Goal: Information Seeking & Learning: Learn about a topic

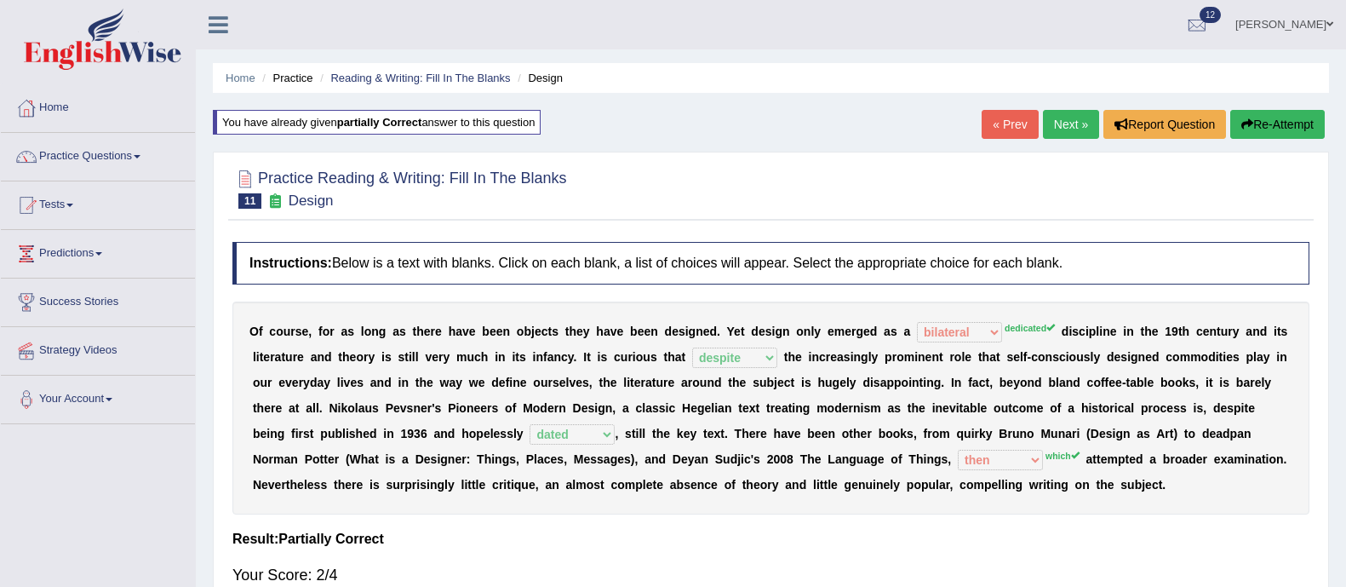
select select "bilateral"
select select "despite"
select select "dated"
select select "then"
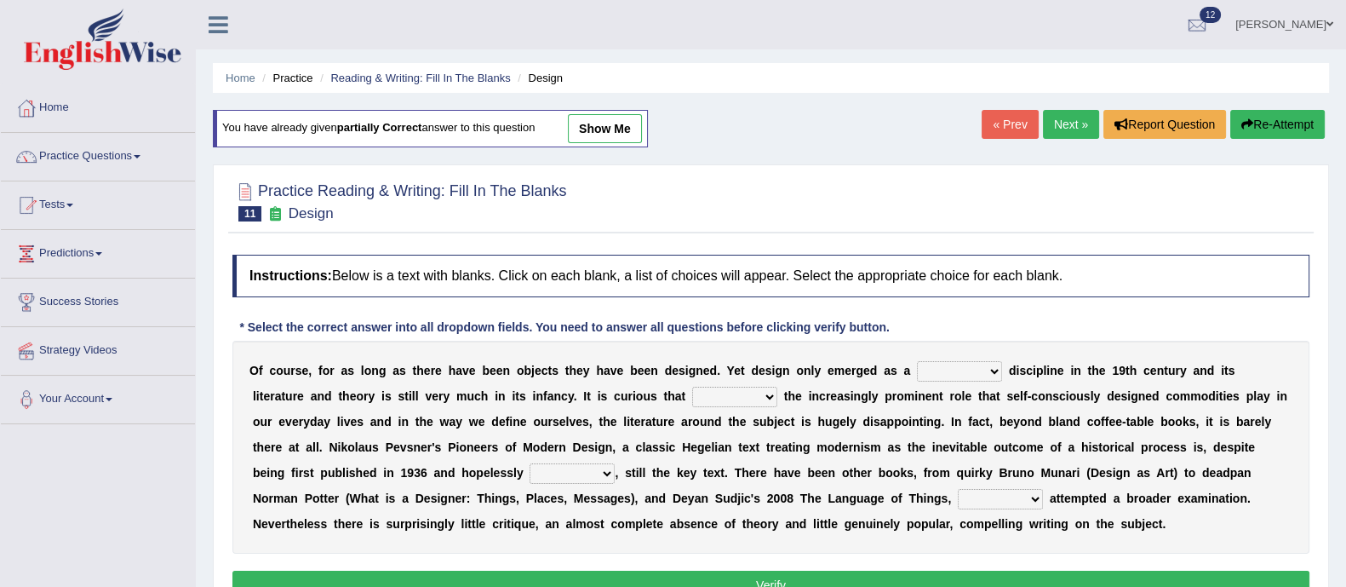
click at [1064, 116] on link "Next »" at bounding box center [1071, 124] width 56 height 29
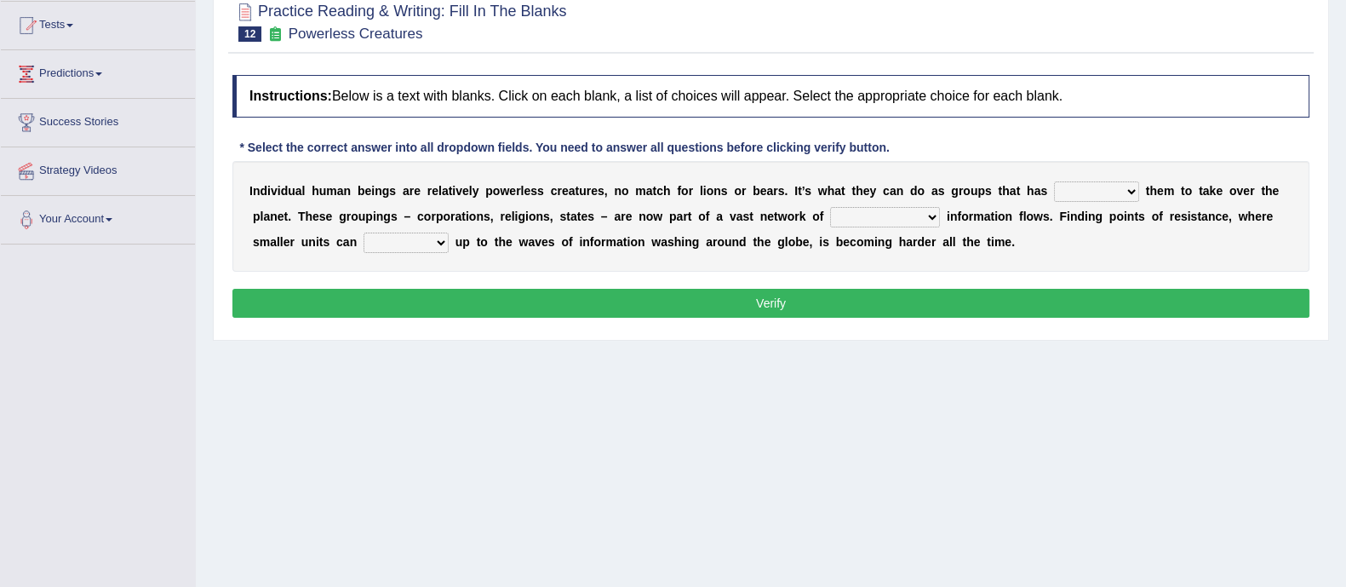
scroll to position [181, 0]
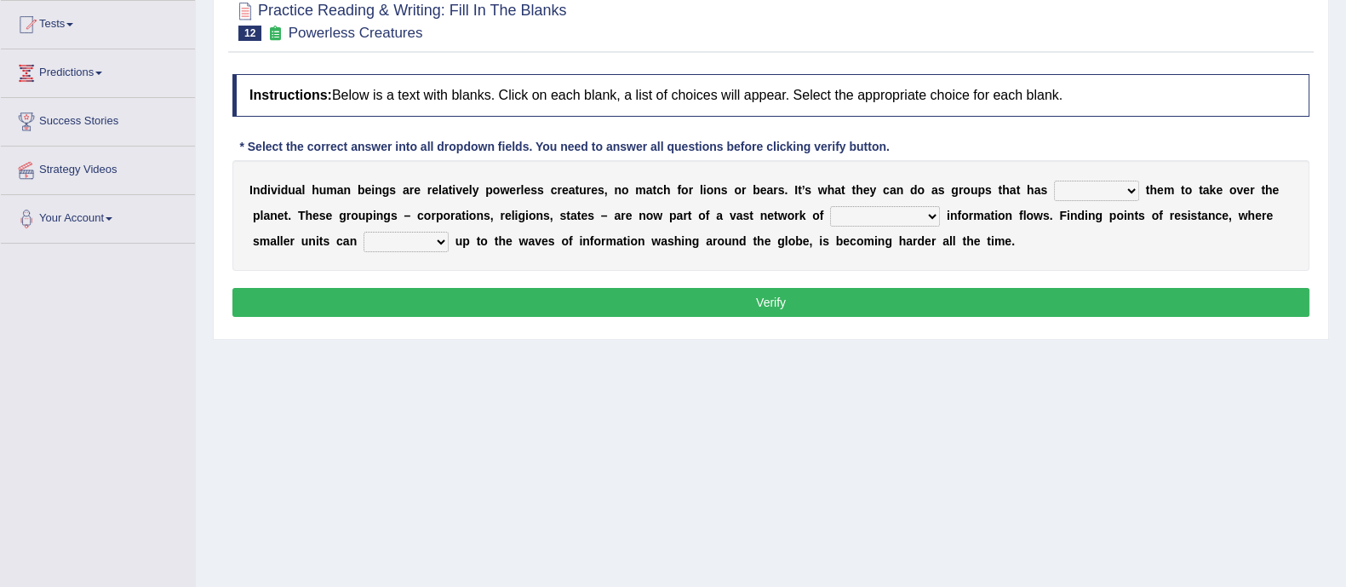
click at [1082, 193] on select "enabled contended embodied conjured" at bounding box center [1096, 191] width 85 height 20
click at [1122, 186] on select "enabled contended embodied conjured" at bounding box center [1096, 191] width 85 height 20
select select "enabled"
click at [1054, 181] on select "enabled contended embodied conjured" at bounding box center [1096, 191] width 85 height 20
click at [886, 212] on select "interconnected overlapping fastened exploited" at bounding box center [885, 216] width 110 height 20
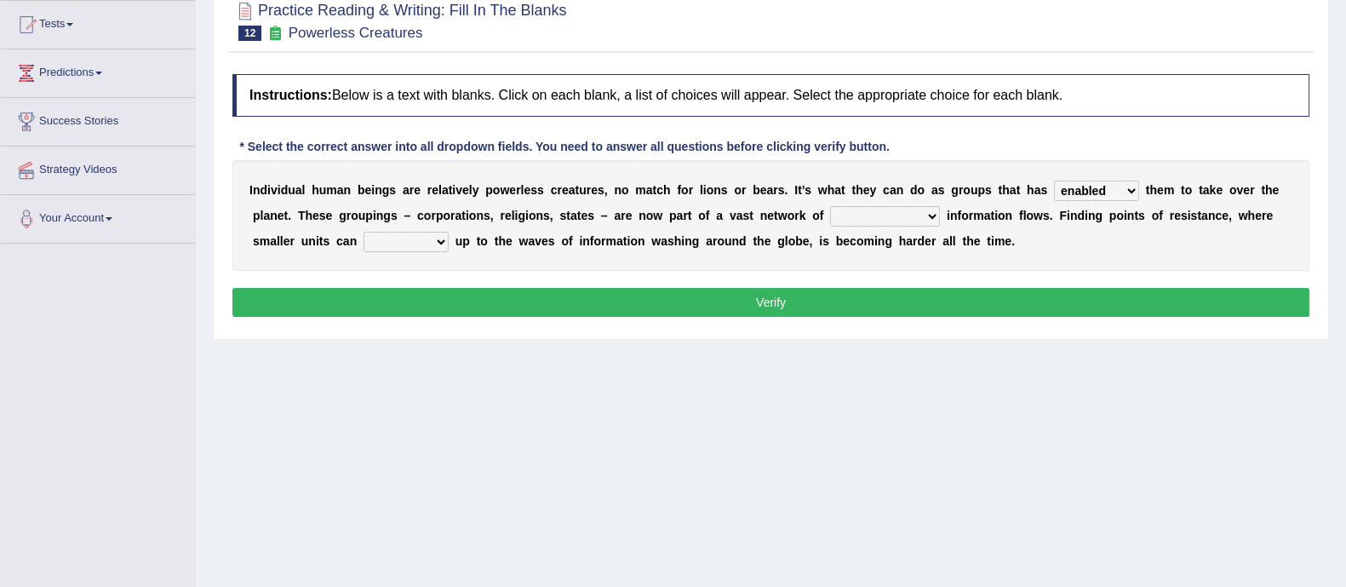
select select "interconnected"
click at [830, 206] on select "interconnected overlapping fastened exploited" at bounding box center [885, 216] width 110 height 20
click at [414, 244] on select "stand raise hail pump" at bounding box center [406, 242] width 85 height 20
select select "stand"
click at [364, 232] on select "stand raise hail pump" at bounding box center [406, 242] width 85 height 20
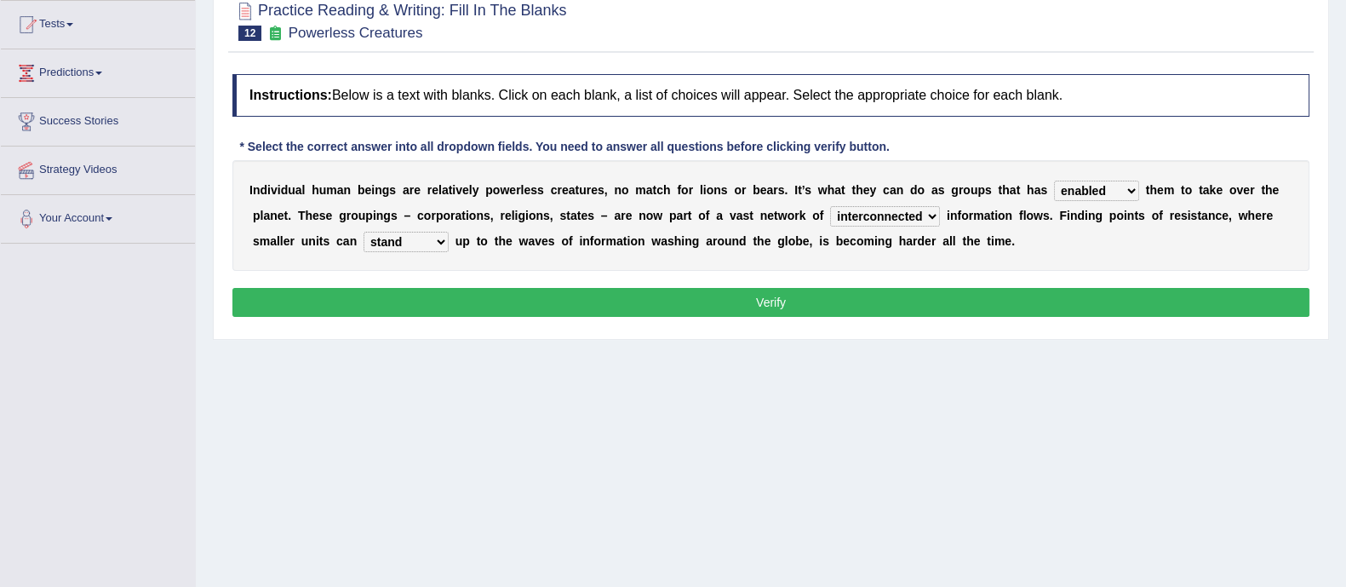
click at [393, 288] on button "Verify" at bounding box center [770, 302] width 1077 height 29
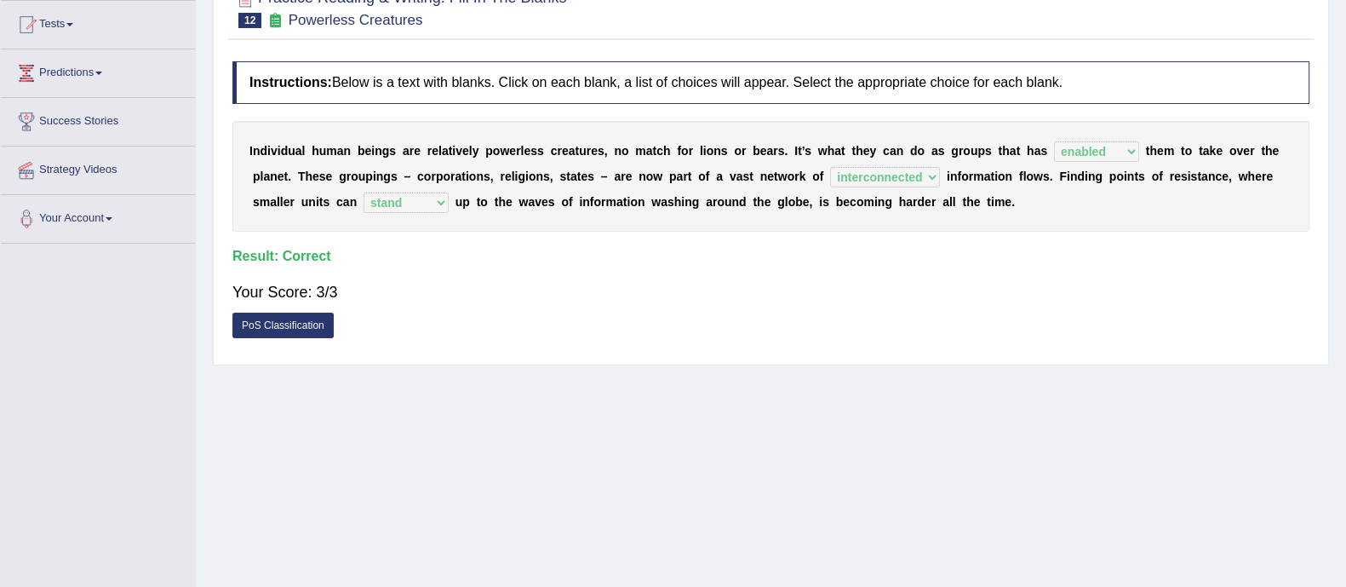
scroll to position [0, 0]
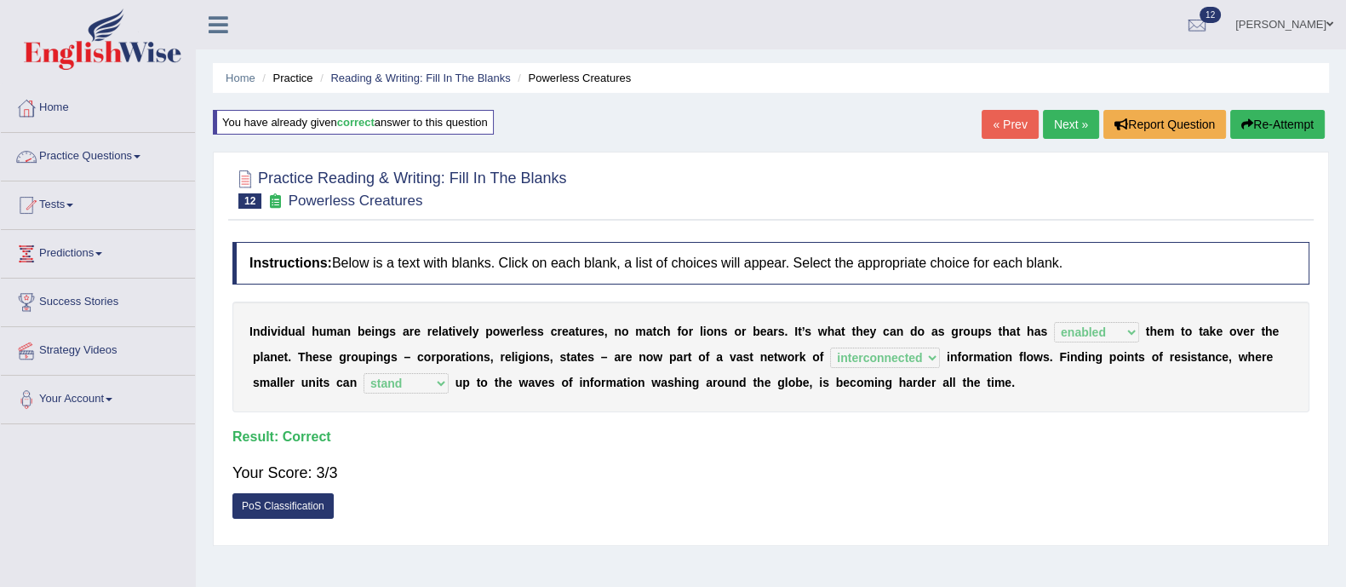
click at [105, 149] on link "Practice Questions" at bounding box center [98, 154] width 194 height 43
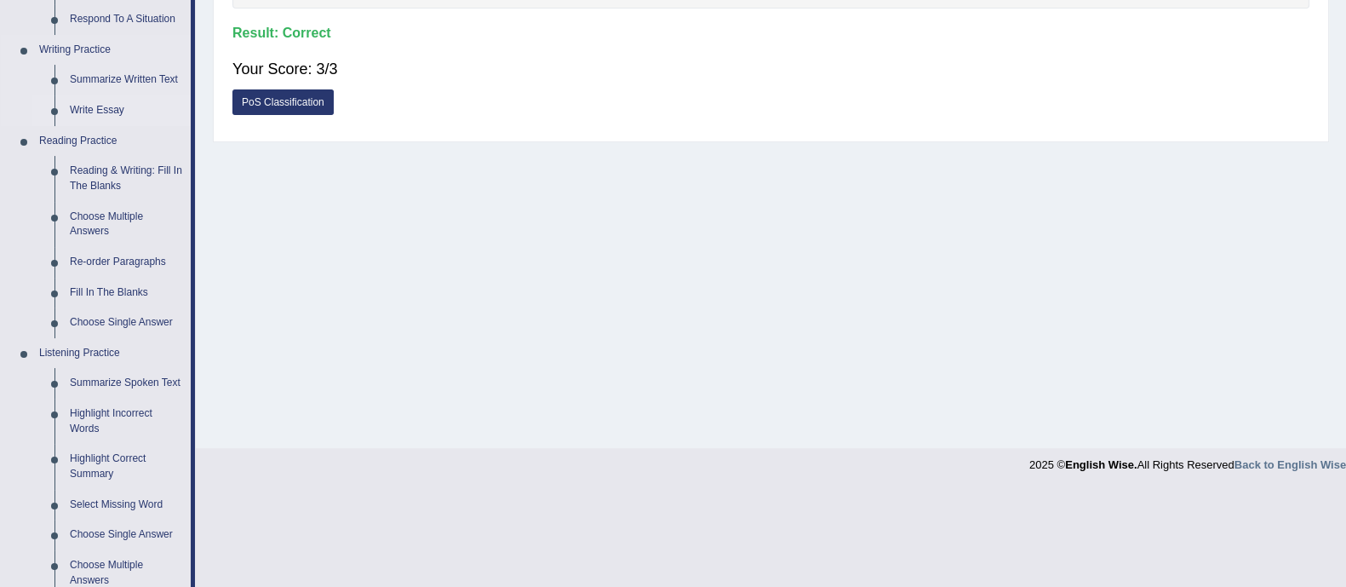
scroll to position [439, 0]
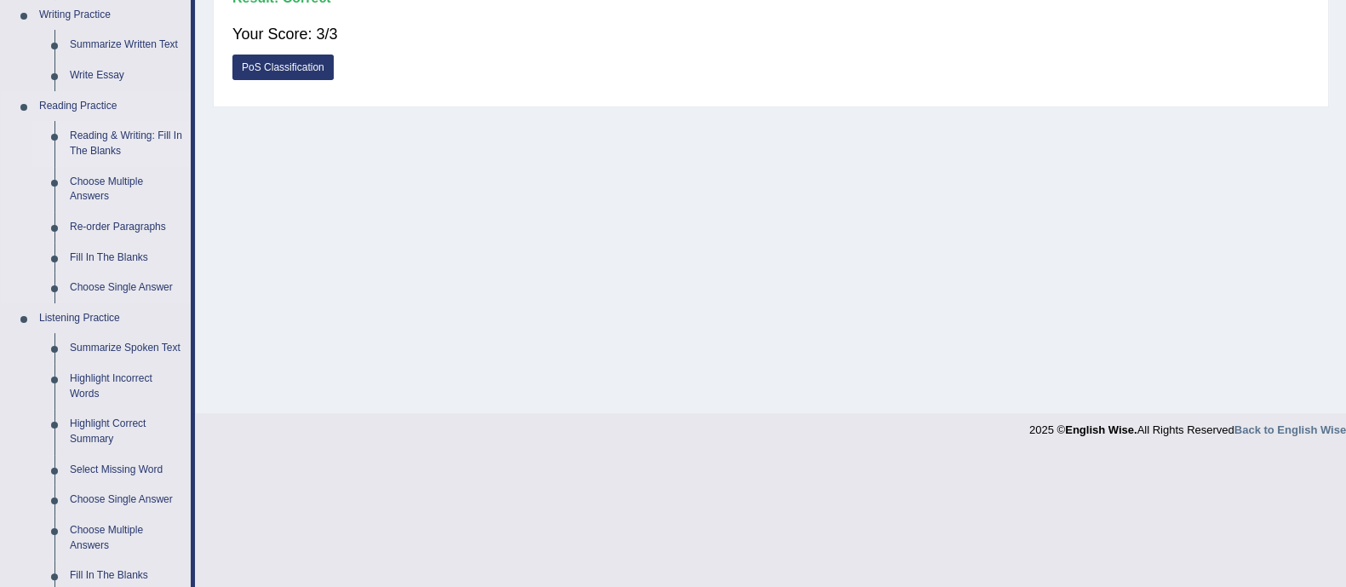
click at [97, 144] on link "Reading & Writing: Fill In The Blanks" at bounding box center [126, 143] width 129 height 45
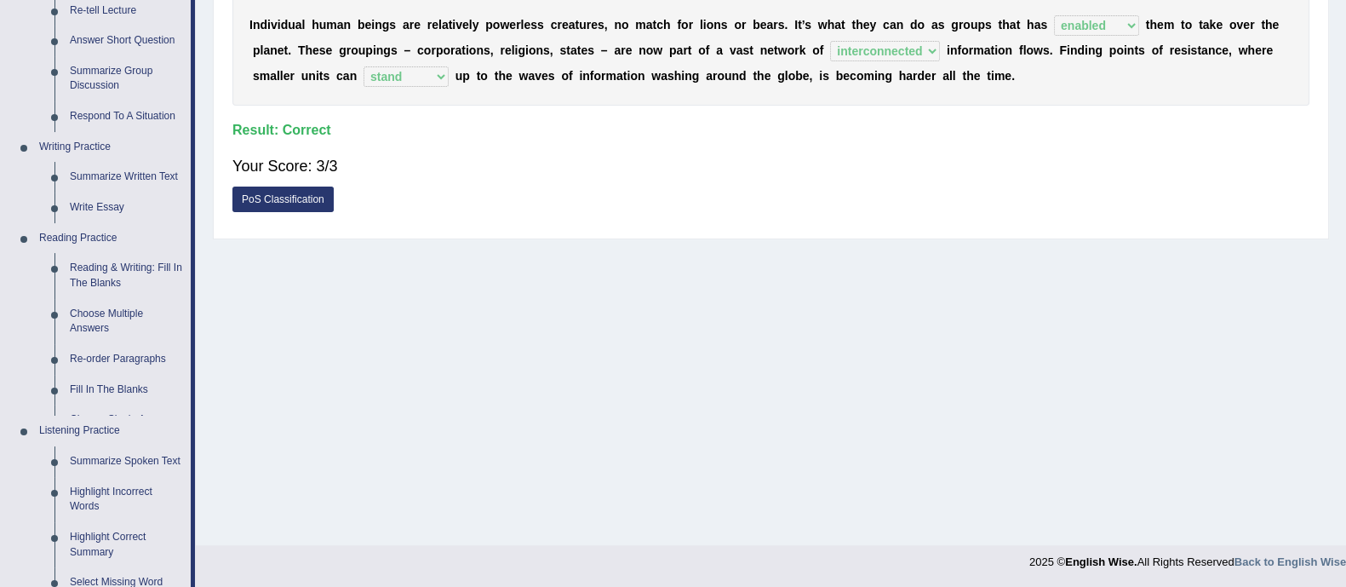
scroll to position [710, 0]
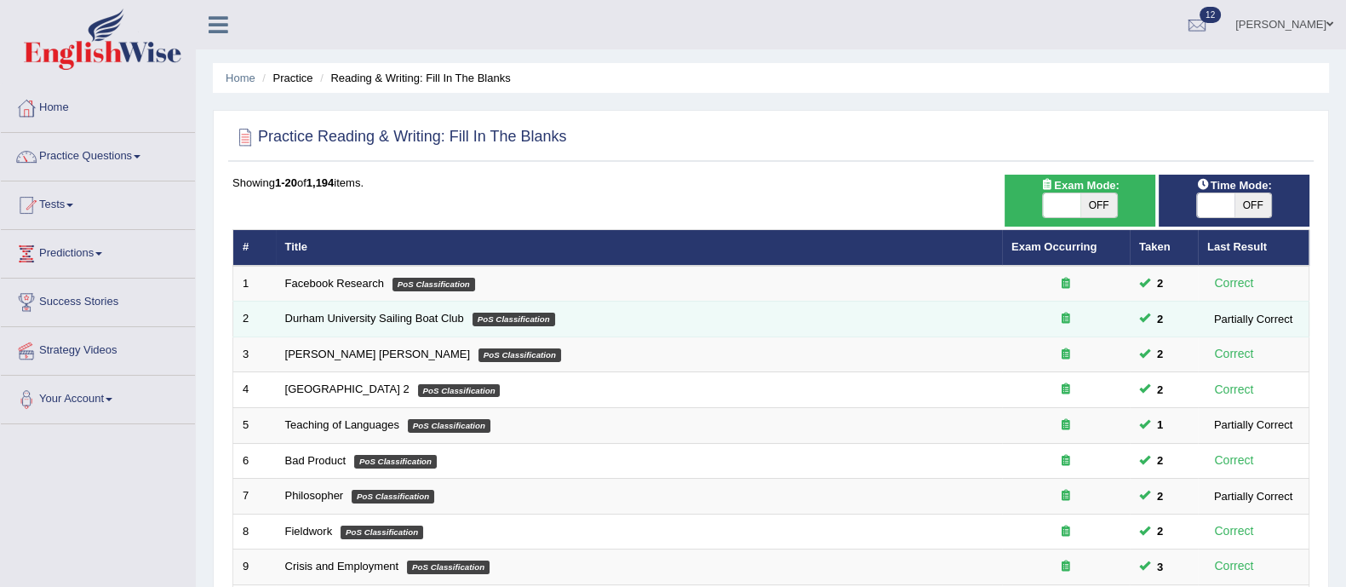
scroll to position [537, 0]
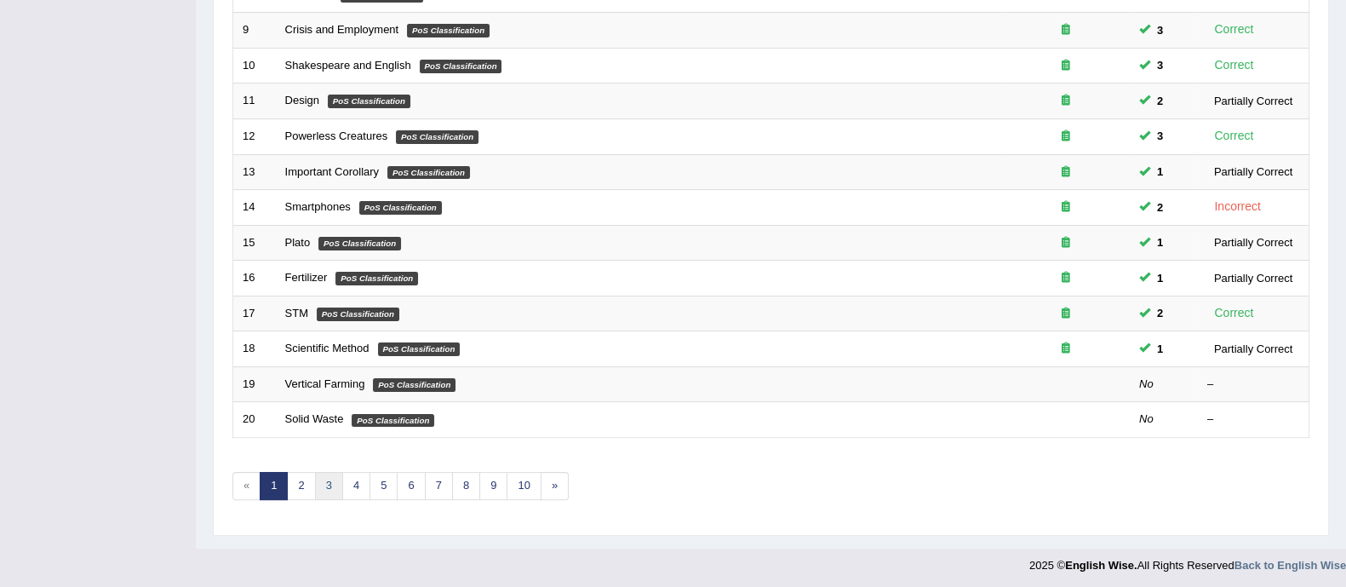
click at [328, 490] on link "3" at bounding box center [329, 486] width 28 height 28
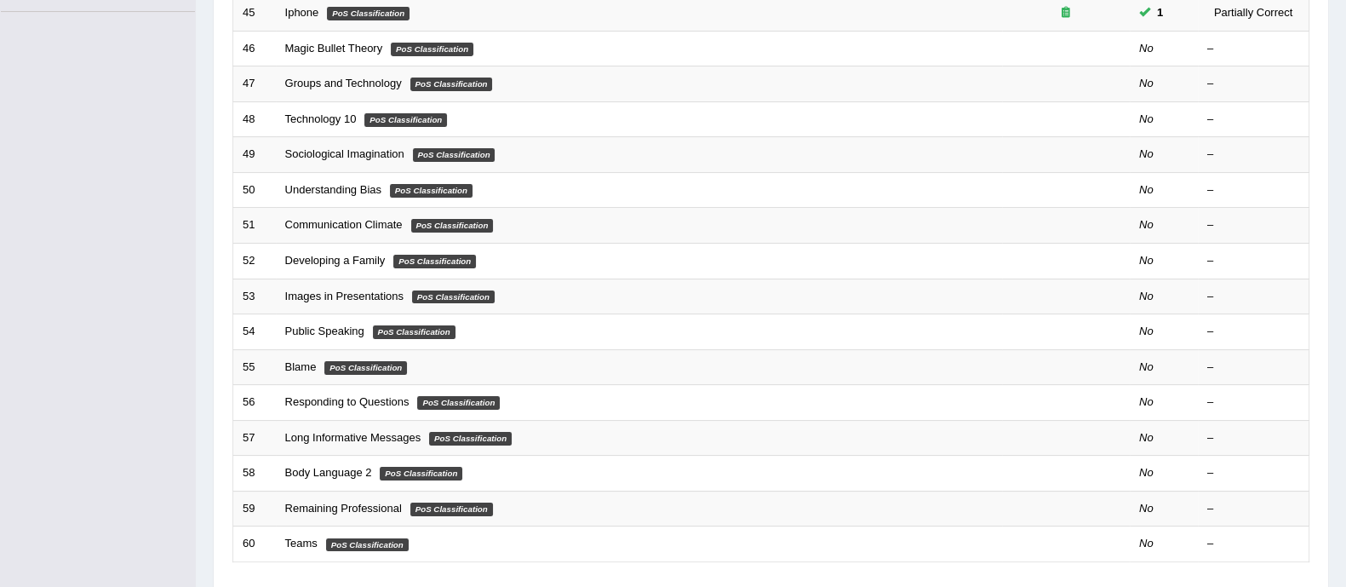
scroll to position [537, 0]
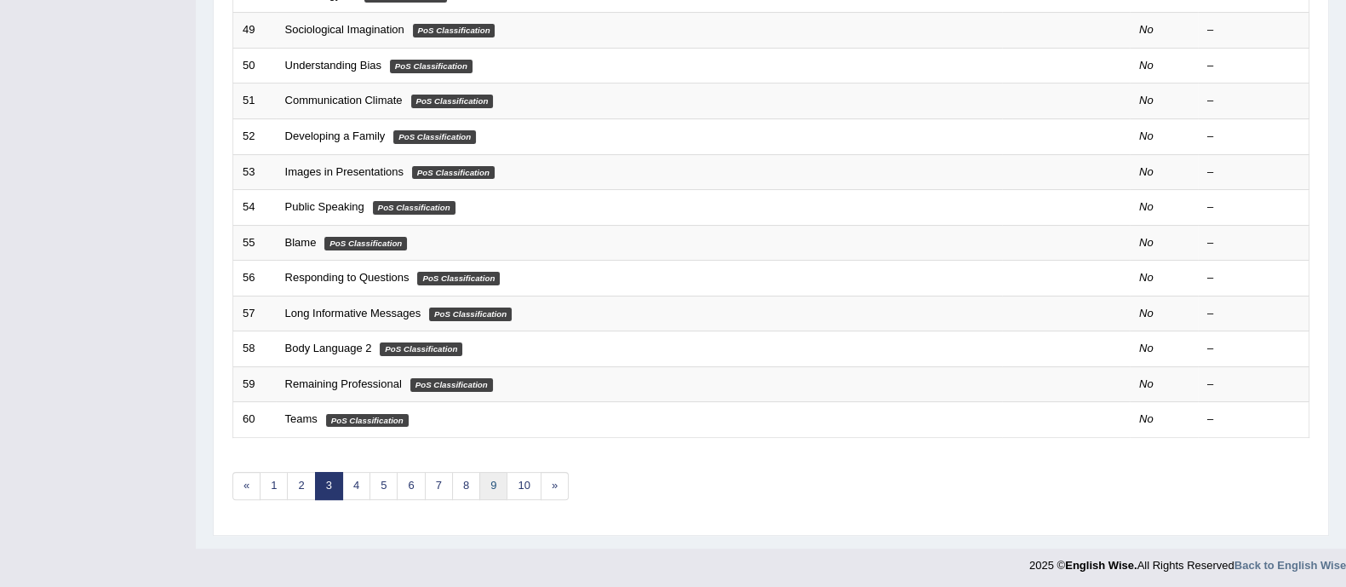
click at [486, 479] on link "9" at bounding box center [493, 486] width 28 height 28
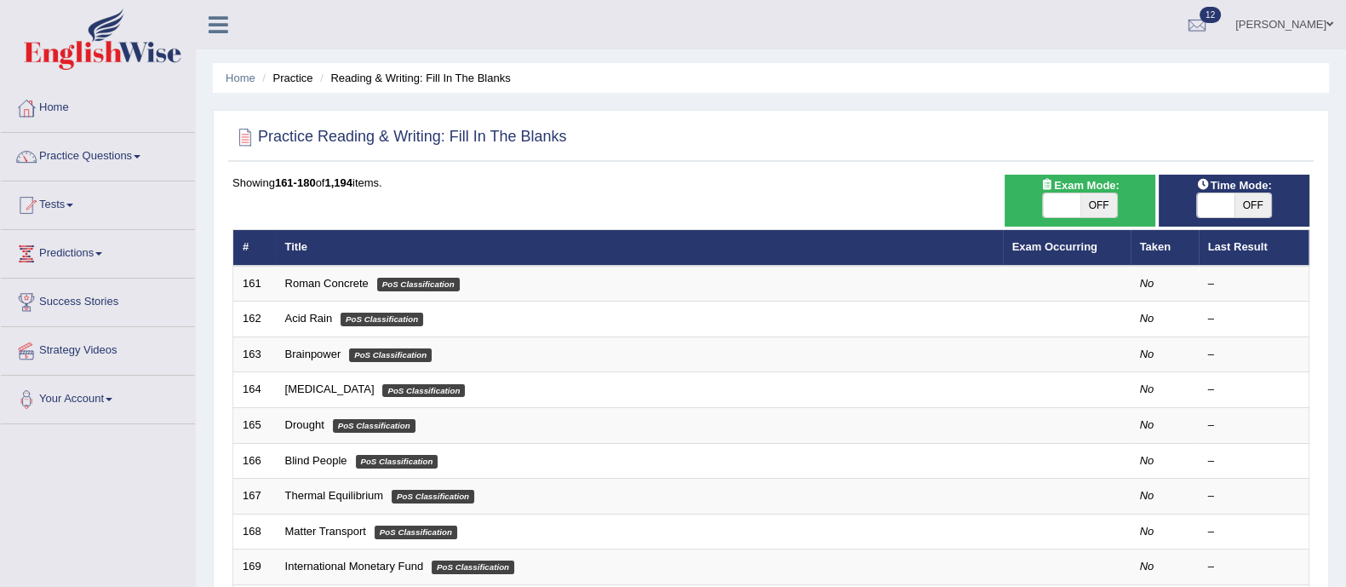
click at [1100, 204] on span "OFF" at bounding box center [1099, 205] width 37 height 24
checkbox input "true"
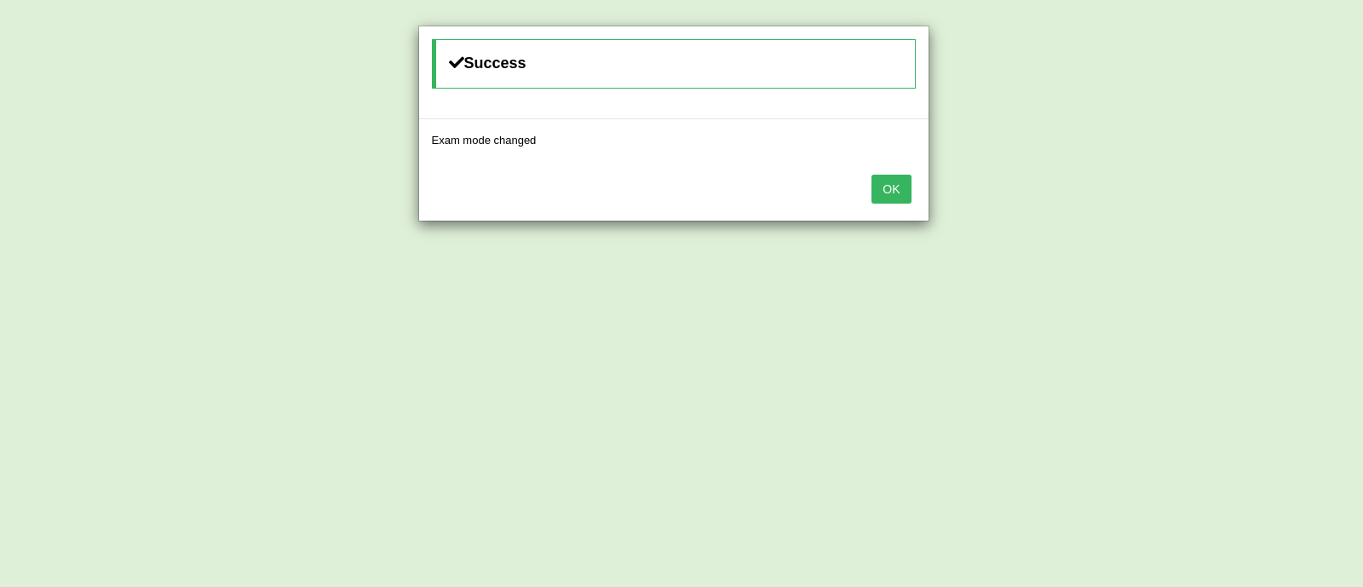
click at [903, 184] on button "OK" at bounding box center [890, 189] width 39 height 29
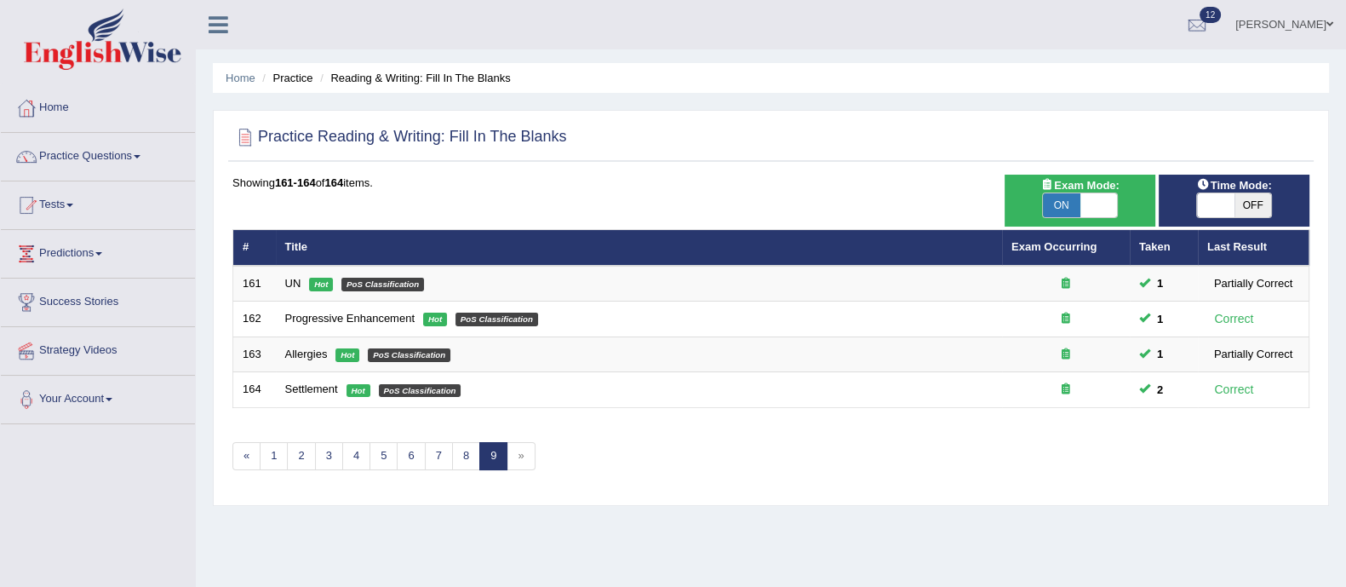
click at [1263, 215] on span "OFF" at bounding box center [1253, 205] width 37 height 24
checkbox input "true"
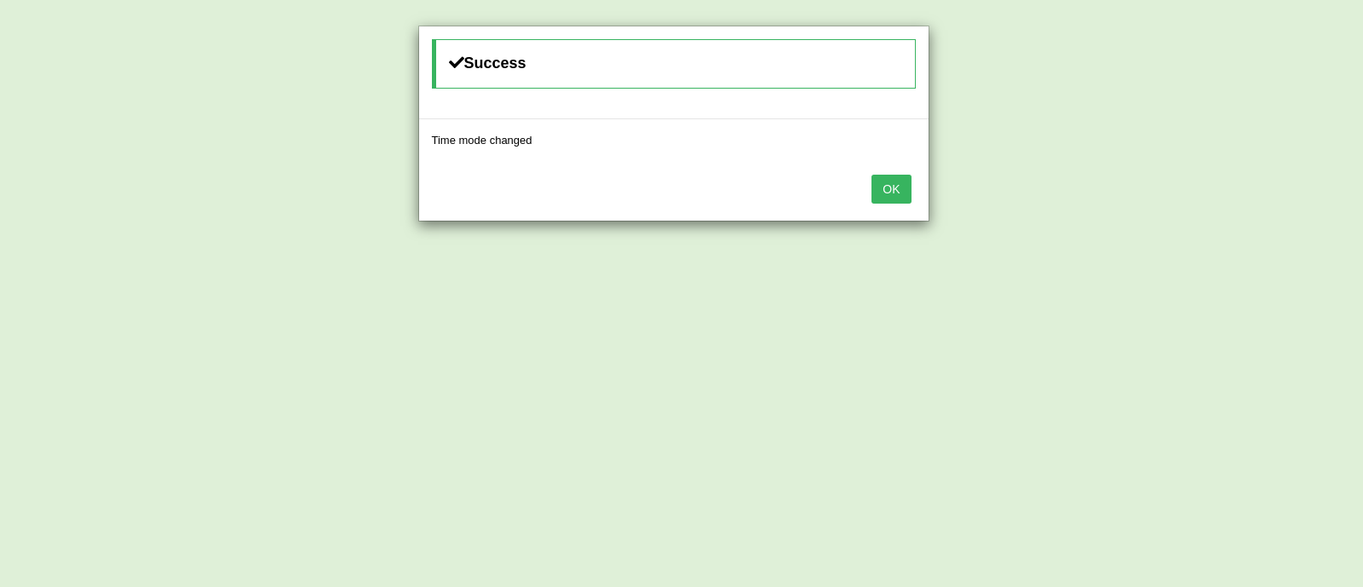
click at [893, 195] on button "OK" at bounding box center [890, 189] width 39 height 29
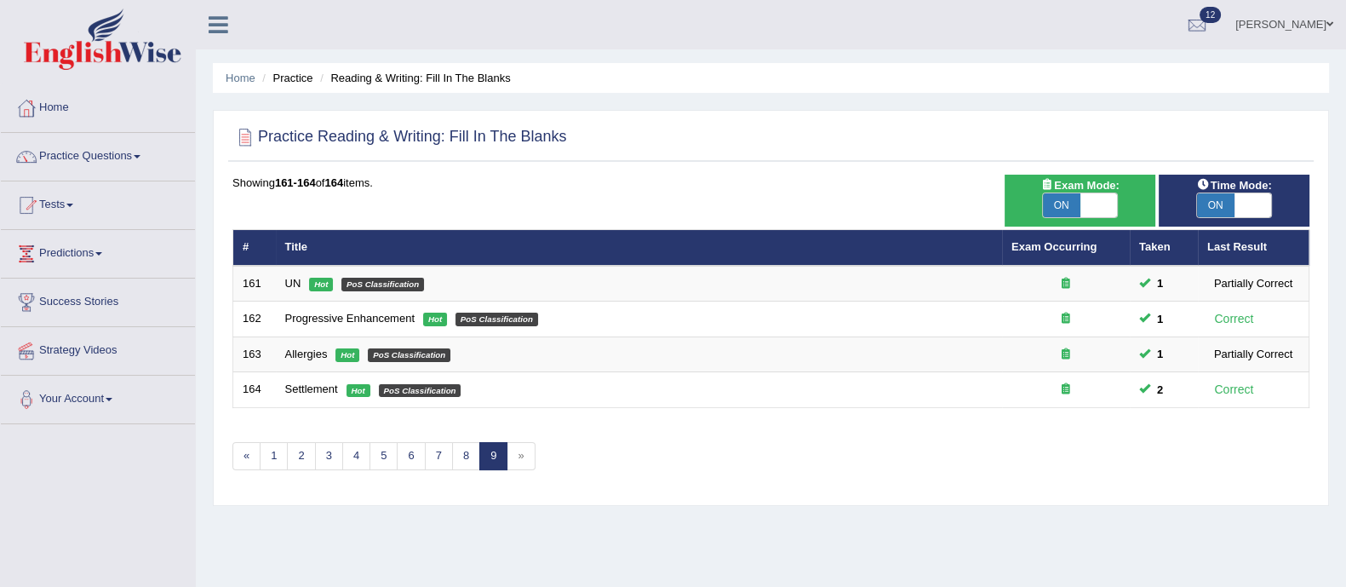
click at [519, 460] on span "»" at bounding box center [521, 456] width 28 height 28
click at [519, 467] on span "»" at bounding box center [521, 456] width 28 height 28
click at [273, 457] on link "1" at bounding box center [274, 456] width 28 height 28
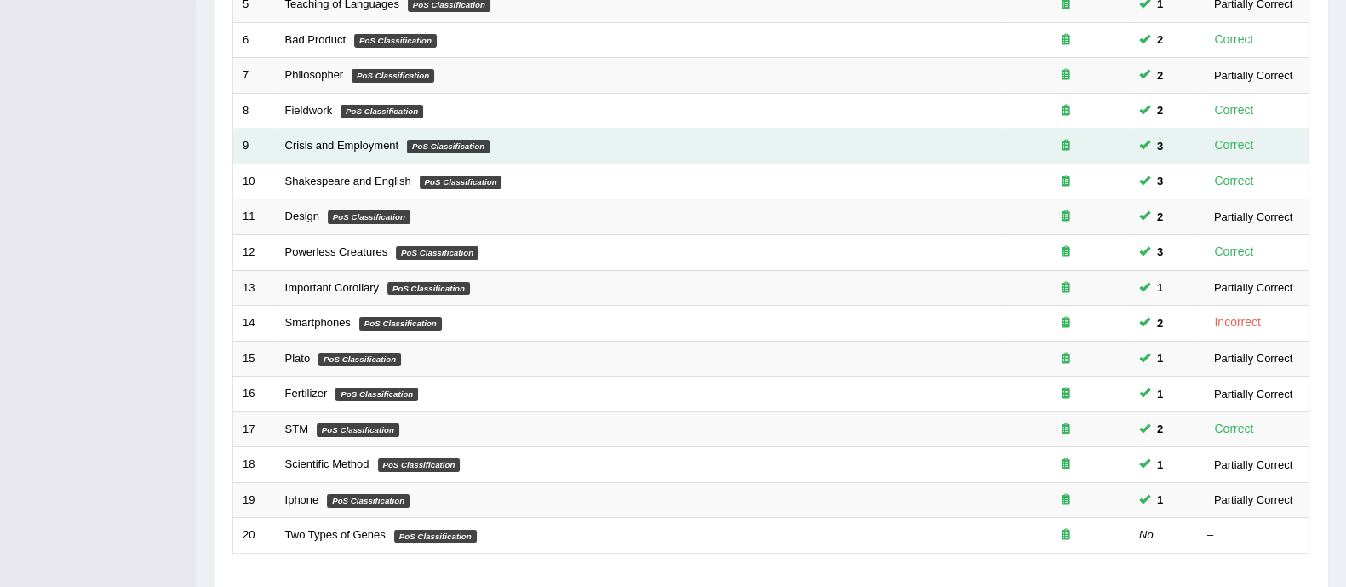
scroll to position [423, 0]
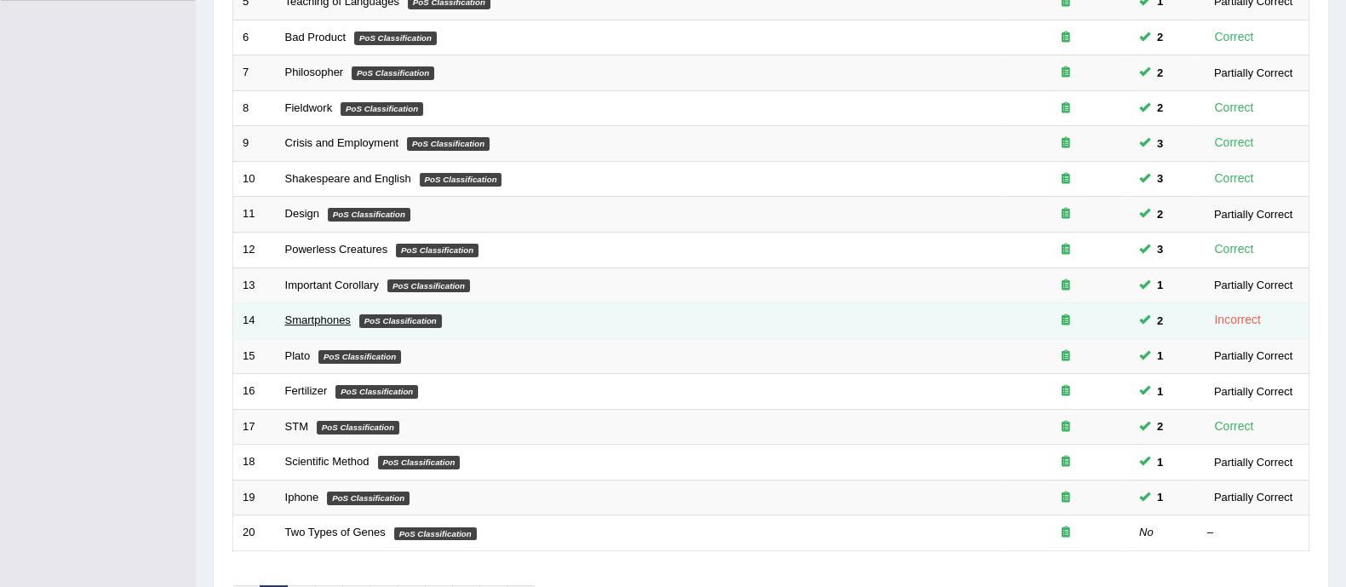
click at [334, 319] on link "Smartphones" at bounding box center [318, 319] width 66 height 13
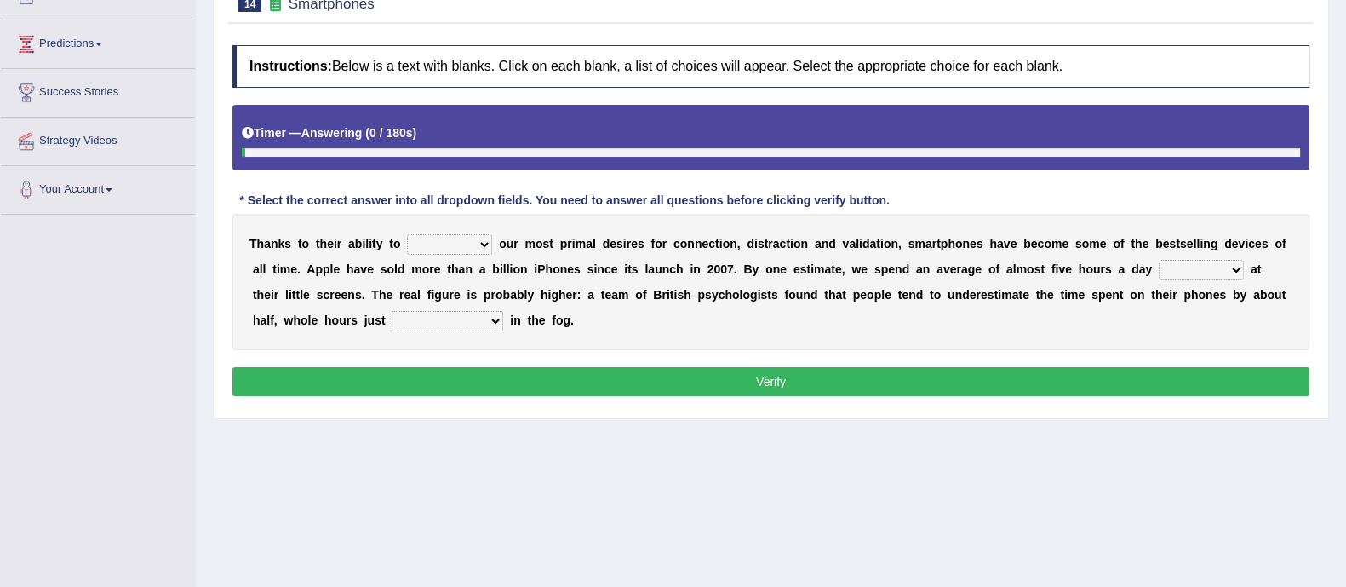
scroll to position [210, 0]
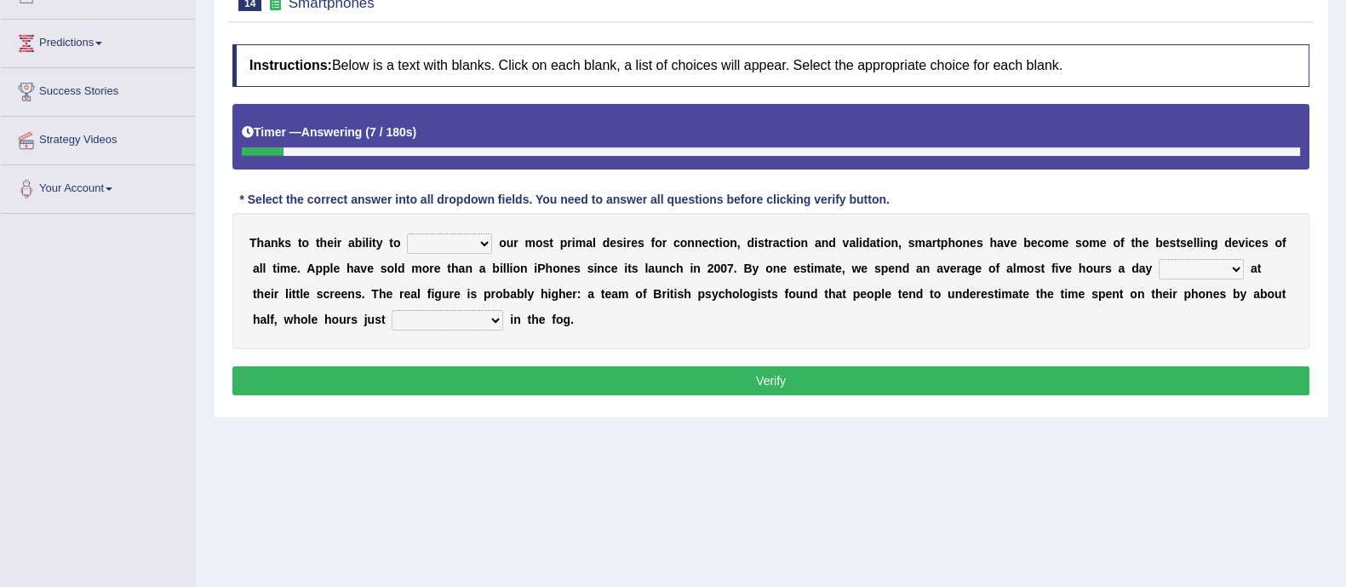
click at [431, 241] on select "hijack describe sharpen conserve" at bounding box center [449, 243] width 85 height 20
select select "hijack"
click at [407, 233] on select "hijack describe sharpen conserve" at bounding box center [449, 243] width 85 height 20
click at [1201, 265] on select "watching waggling snoring staring" at bounding box center [1201, 269] width 85 height 20
select select "staring"
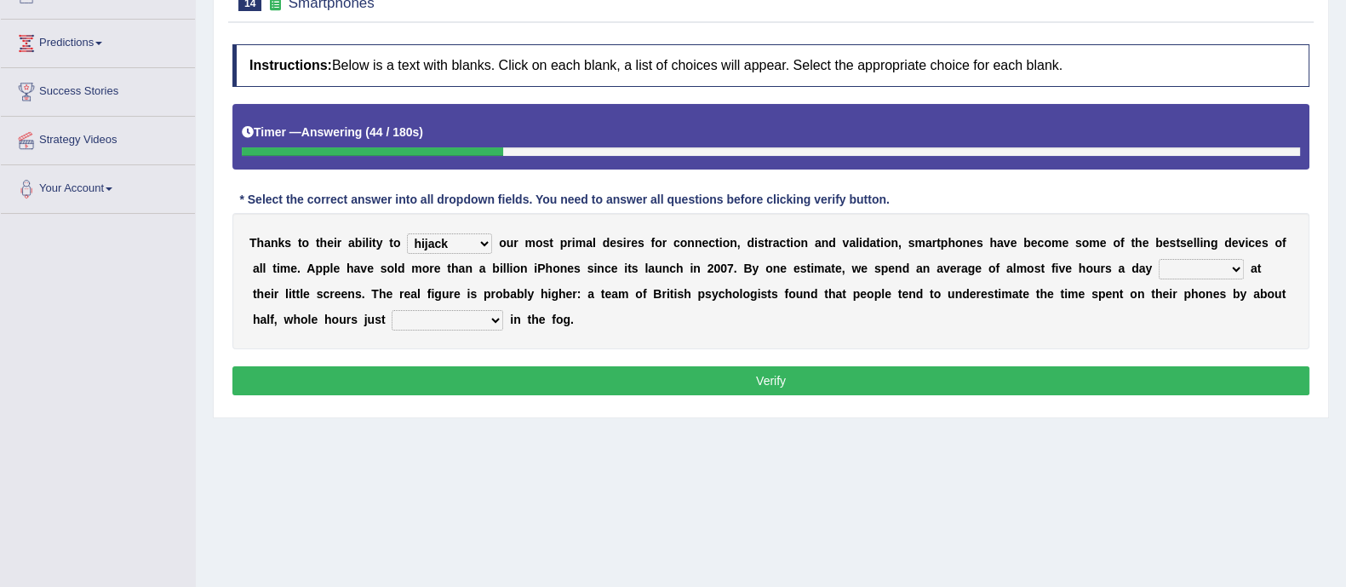
click at [1159, 259] on select "watching waggling snoring staring" at bounding box center [1201, 269] width 85 height 20
click at [433, 321] on select "has evaporated evaporating evaporate evaporates" at bounding box center [448, 320] width 112 height 20
select select "evaporating"
click at [392, 310] on select "has evaporated evaporating evaporate evaporates" at bounding box center [448, 320] width 112 height 20
click at [468, 376] on button "Verify" at bounding box center [770, 380] width 1077 height 29
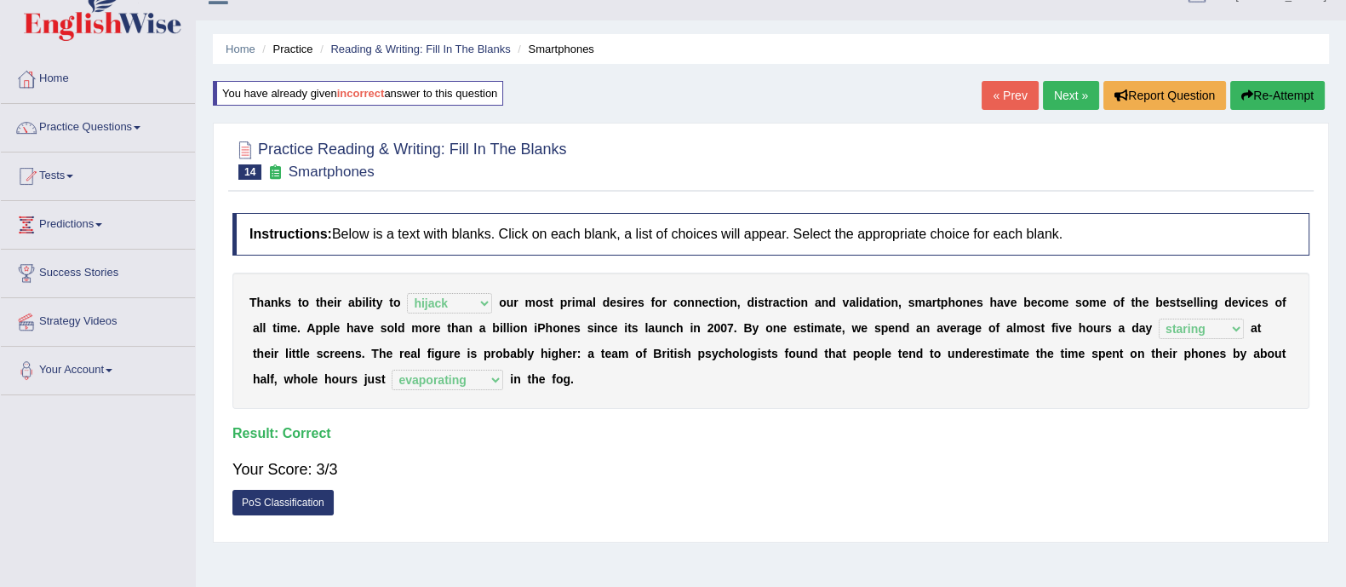
scroll to position [26, 0]
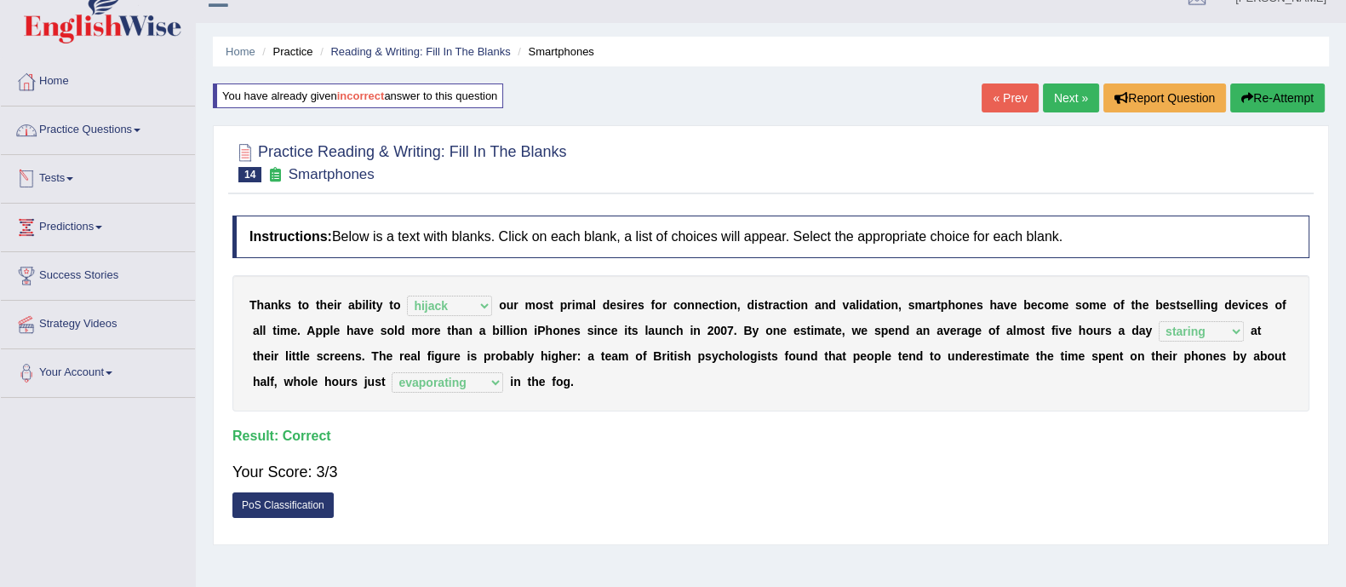
click at [111, 129] on link "Practice Questions" at bounding box center [98, 127] width 194 height 43
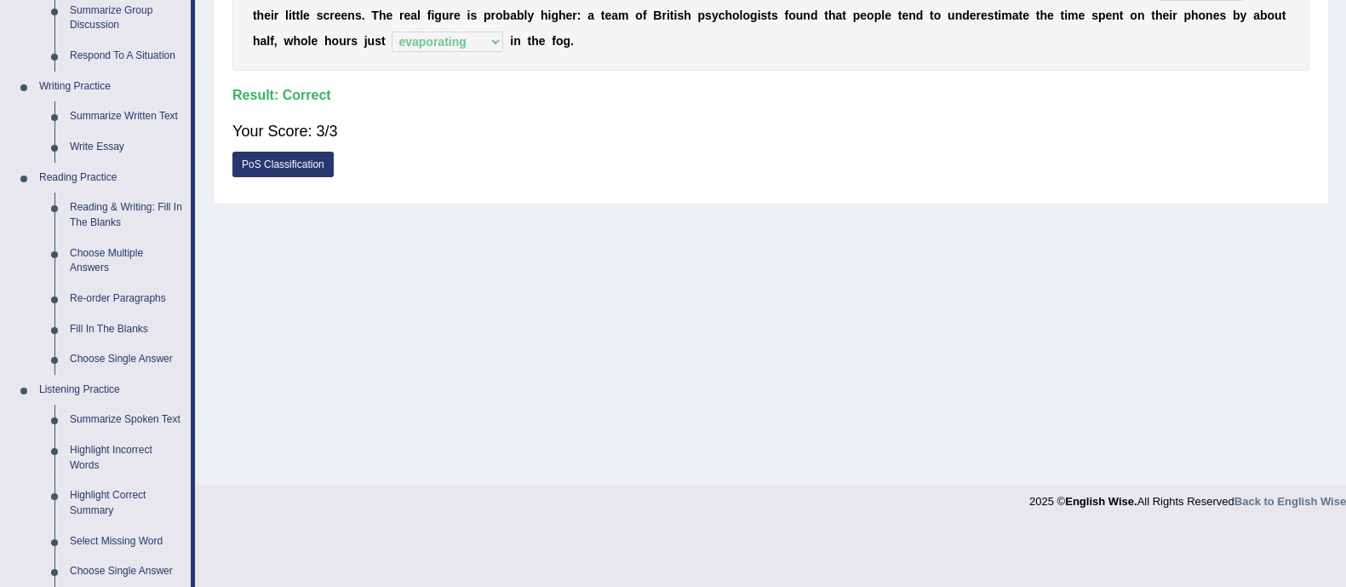
scroll to position [374, 0]
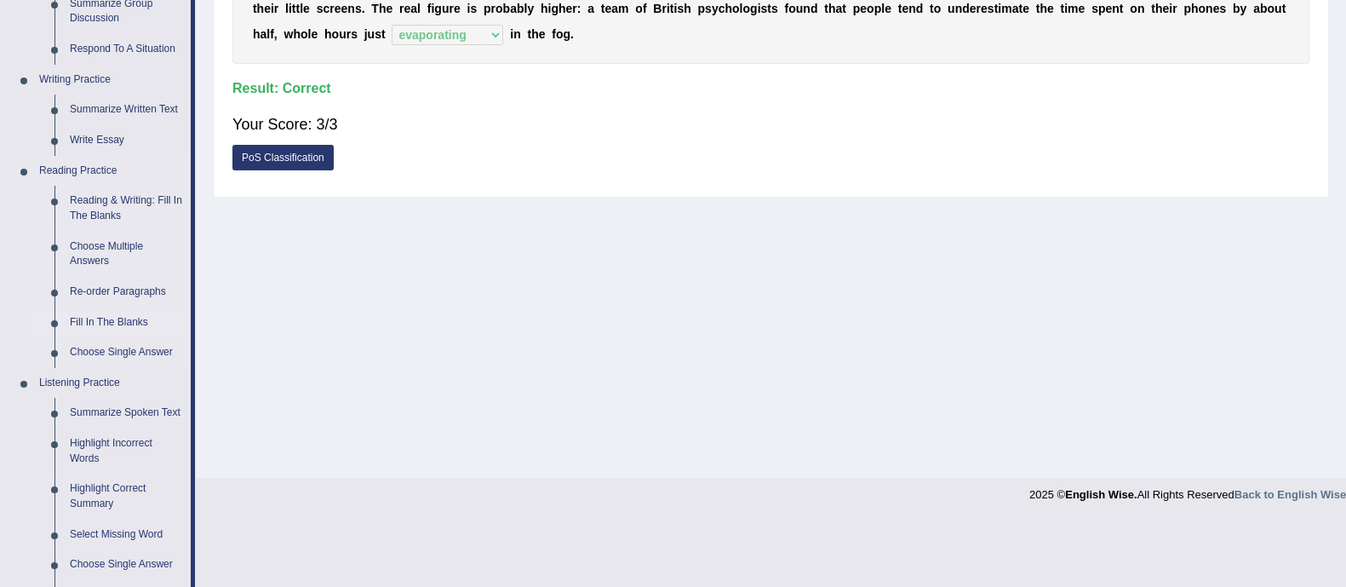
click at [94, 324] on link "Fill In The Blanks" at bounding box center [126, 322] width 129 height 31
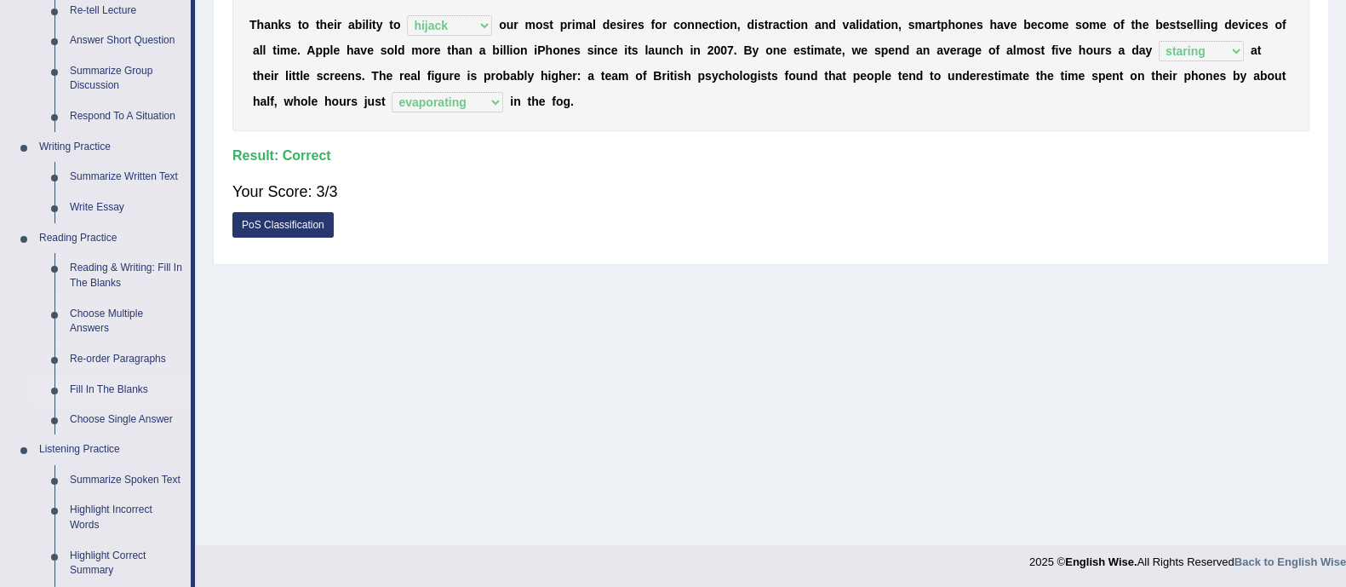
scroll to position [710, 0]
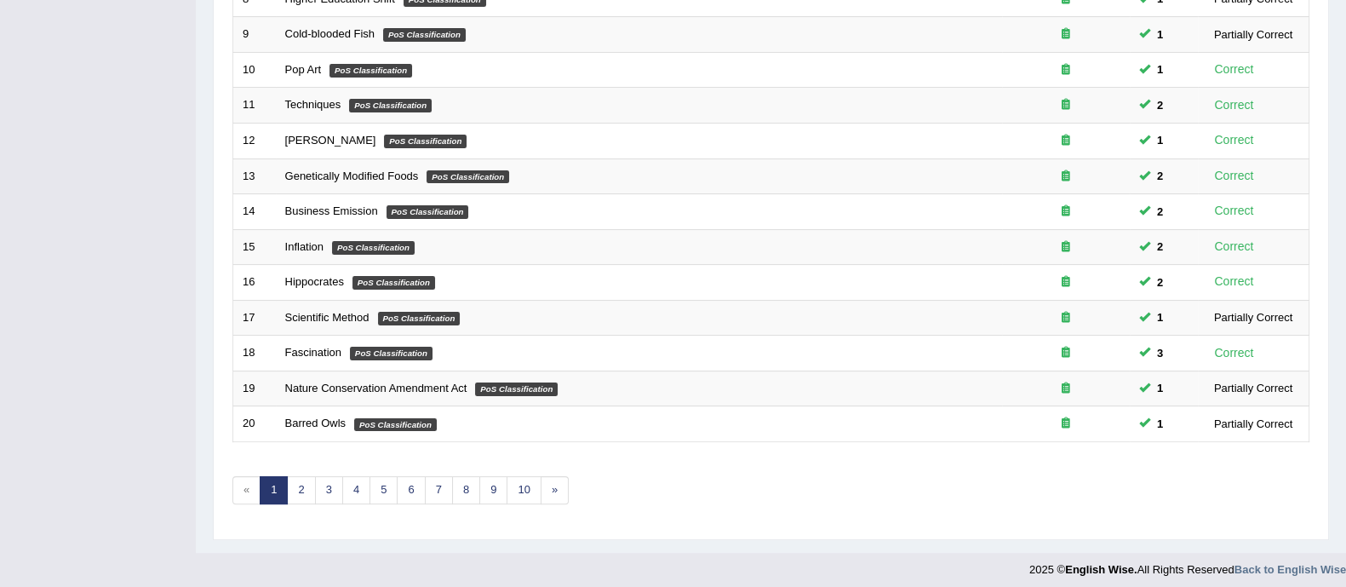
scroll to position [537, 0]
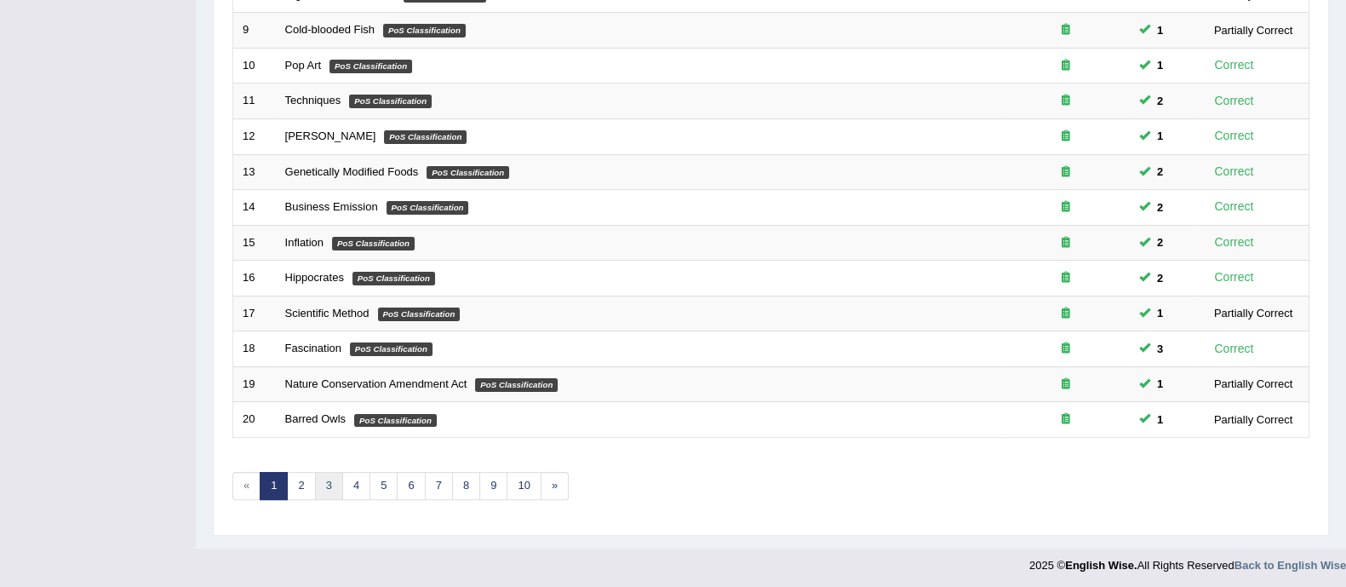
click at [336, 487] on link "3" at bounding box center [329, 486] width 28 height 28
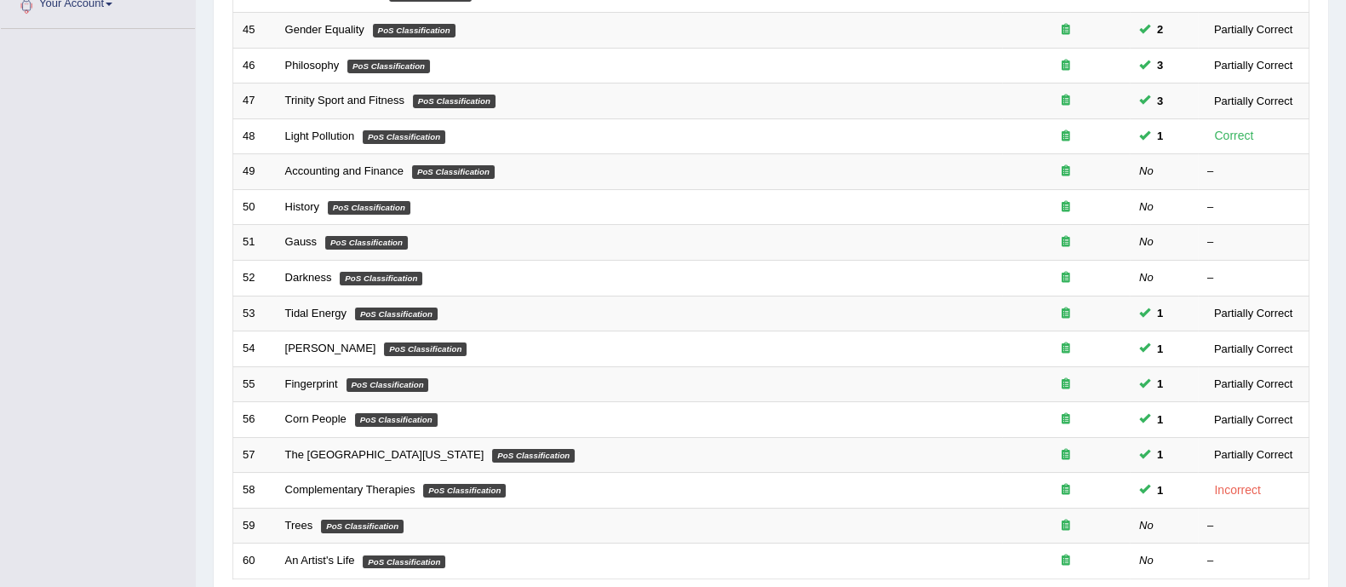
scroll to position [395, 0]
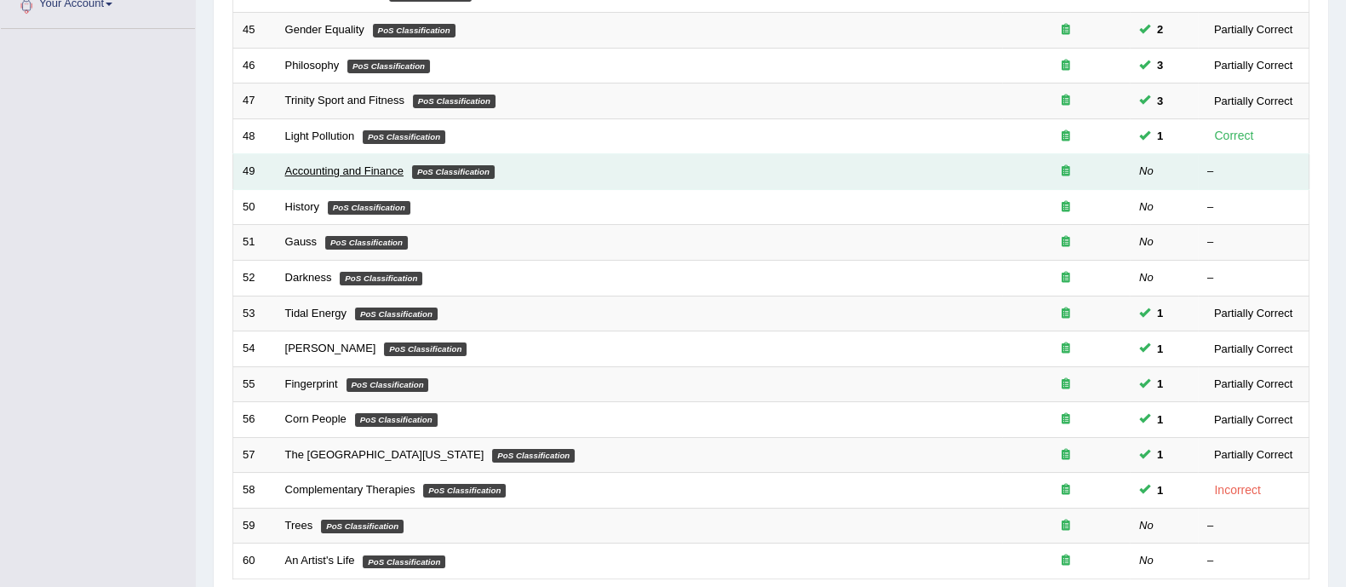
click at [359, 165] on link "Accounting and Finance" at bounding box center [344, 170] width 118 height 13
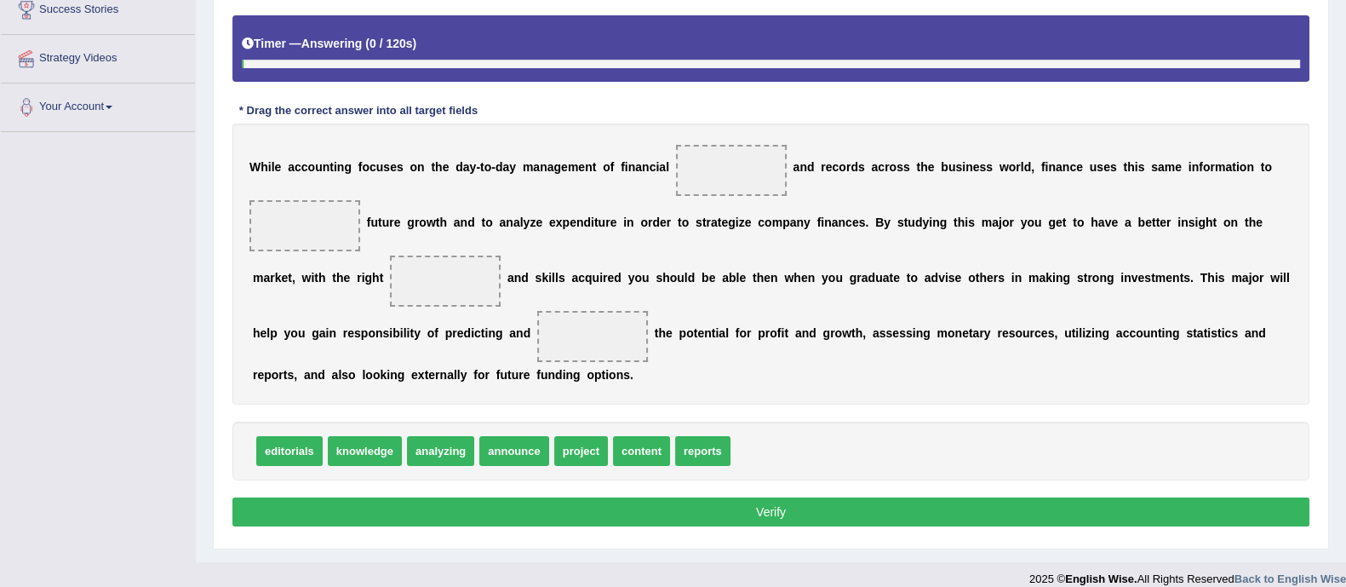
scroll to position [294, 0]
